Goal: Task Accomplishment & Management: Manage account settings

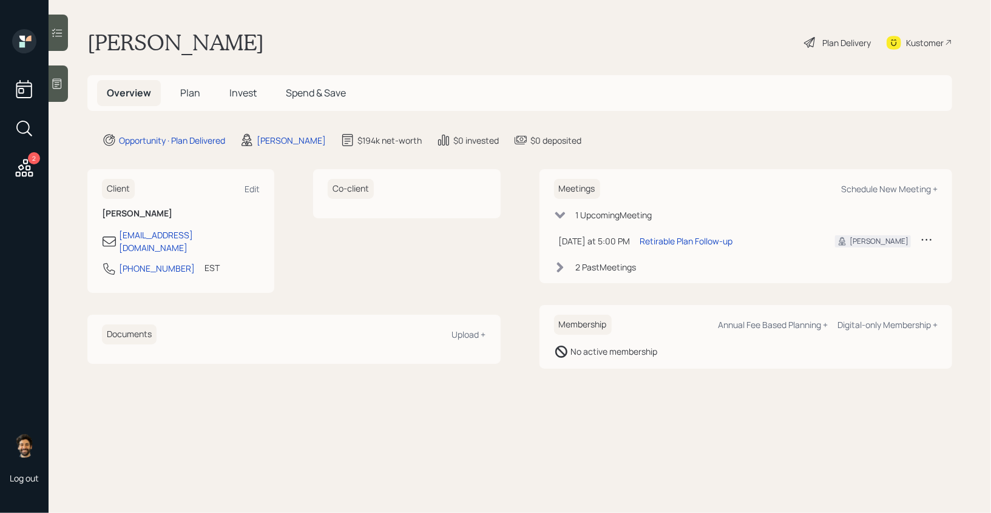
click at [925, 238] on icon at bounding box center [927, 240] width 12 height 12
click at [856, 276] on div "Cancel" at bounding box center [888, 275] width 87 height 12
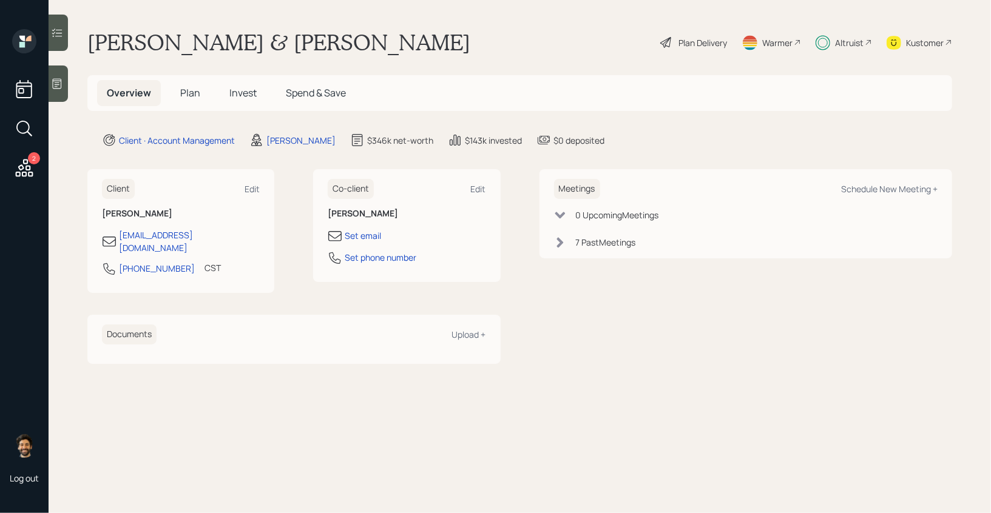
click at [237, 93] on span "Invest" at bounding box center [242, 92] width 27 height 13
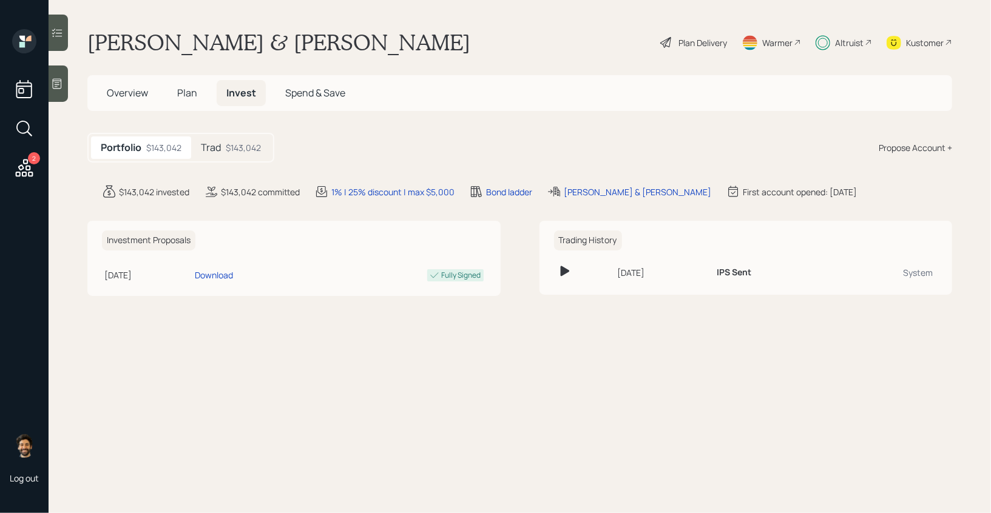
click at [235, 154] on div "$143,042" at bounding box center [243, 147] width 35 height 13
